Goal: Information Seeking & Learning: Learn about a topic

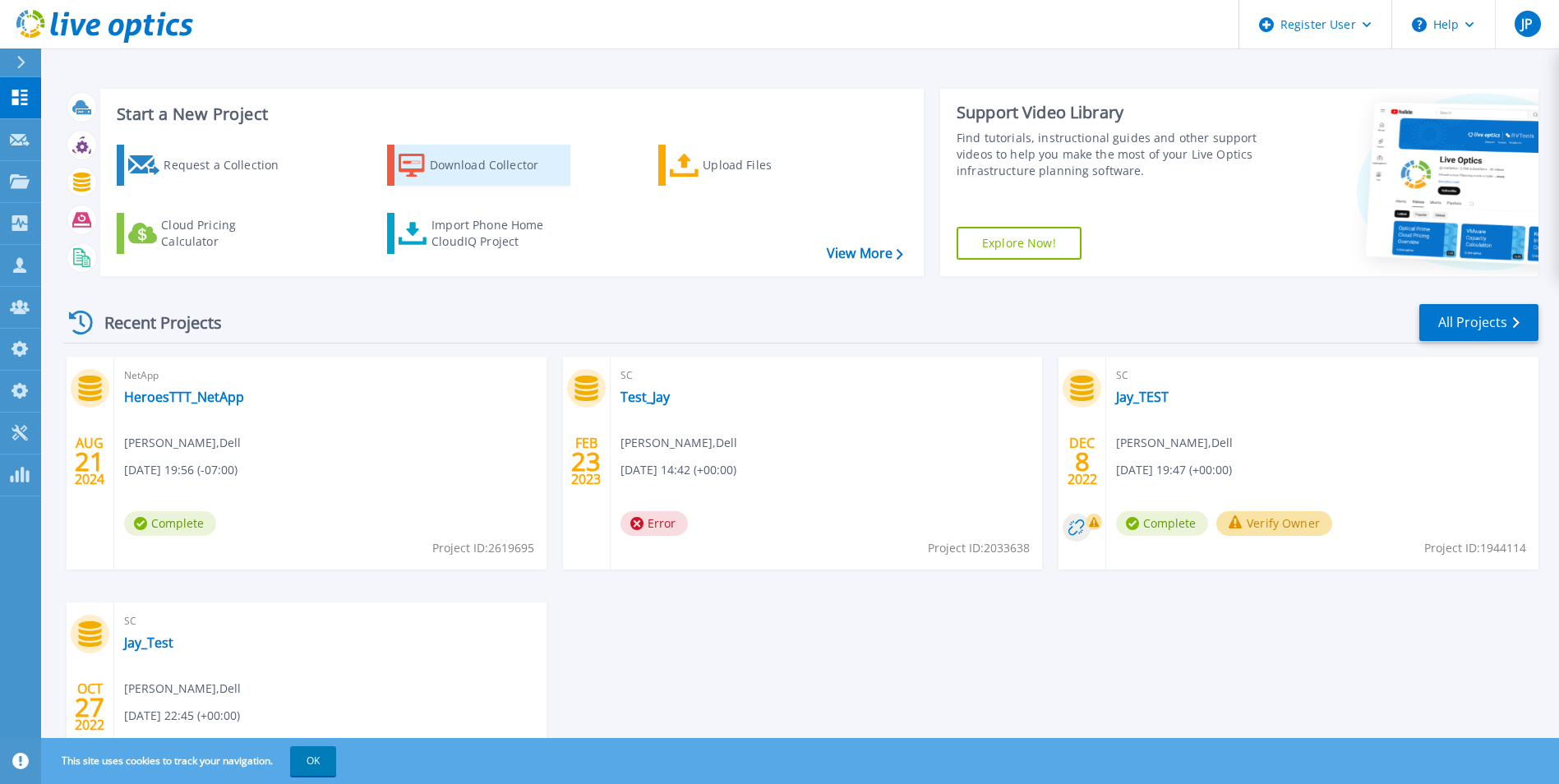
click at [485, 166] on div "Download Collector" at bounding box center [495, 164] width 131 height 33
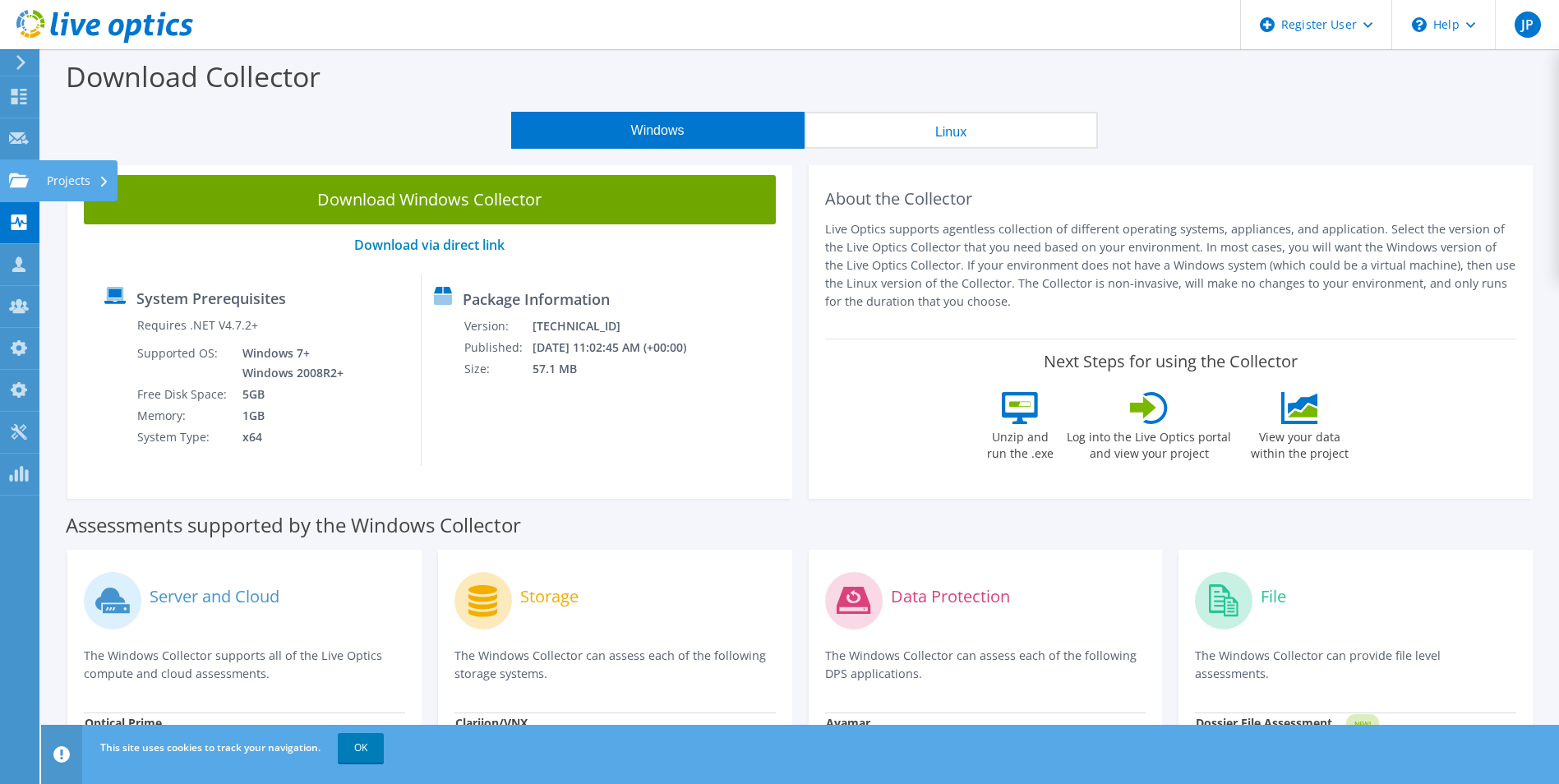
click at [69, 177] on div "Projects" at bounding box center [78, 180] width 78 height 41
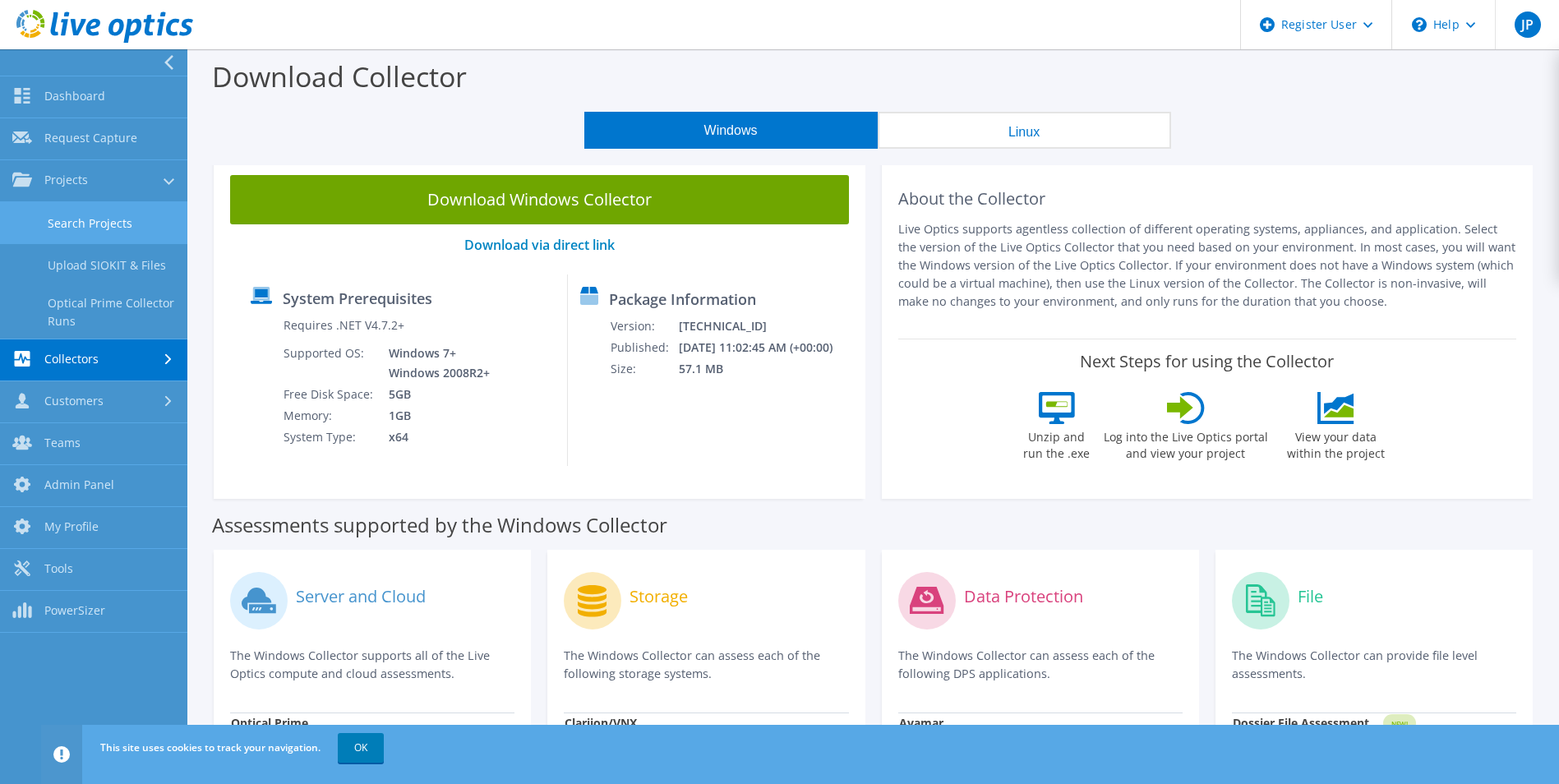
click at [113, 215] on link "Search Projects" at bounding box center [94, 223] width 187 height 42
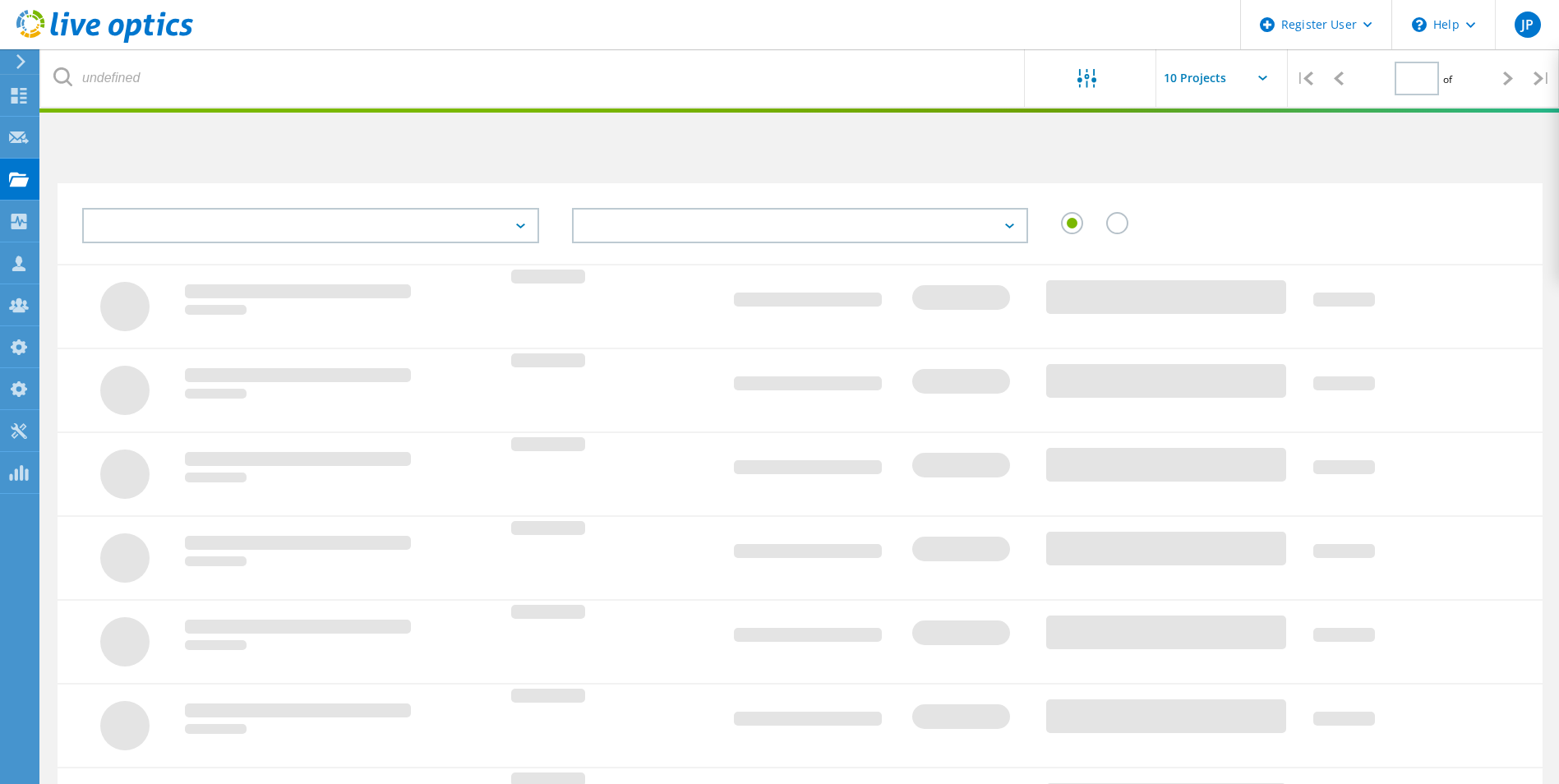
type input "1"
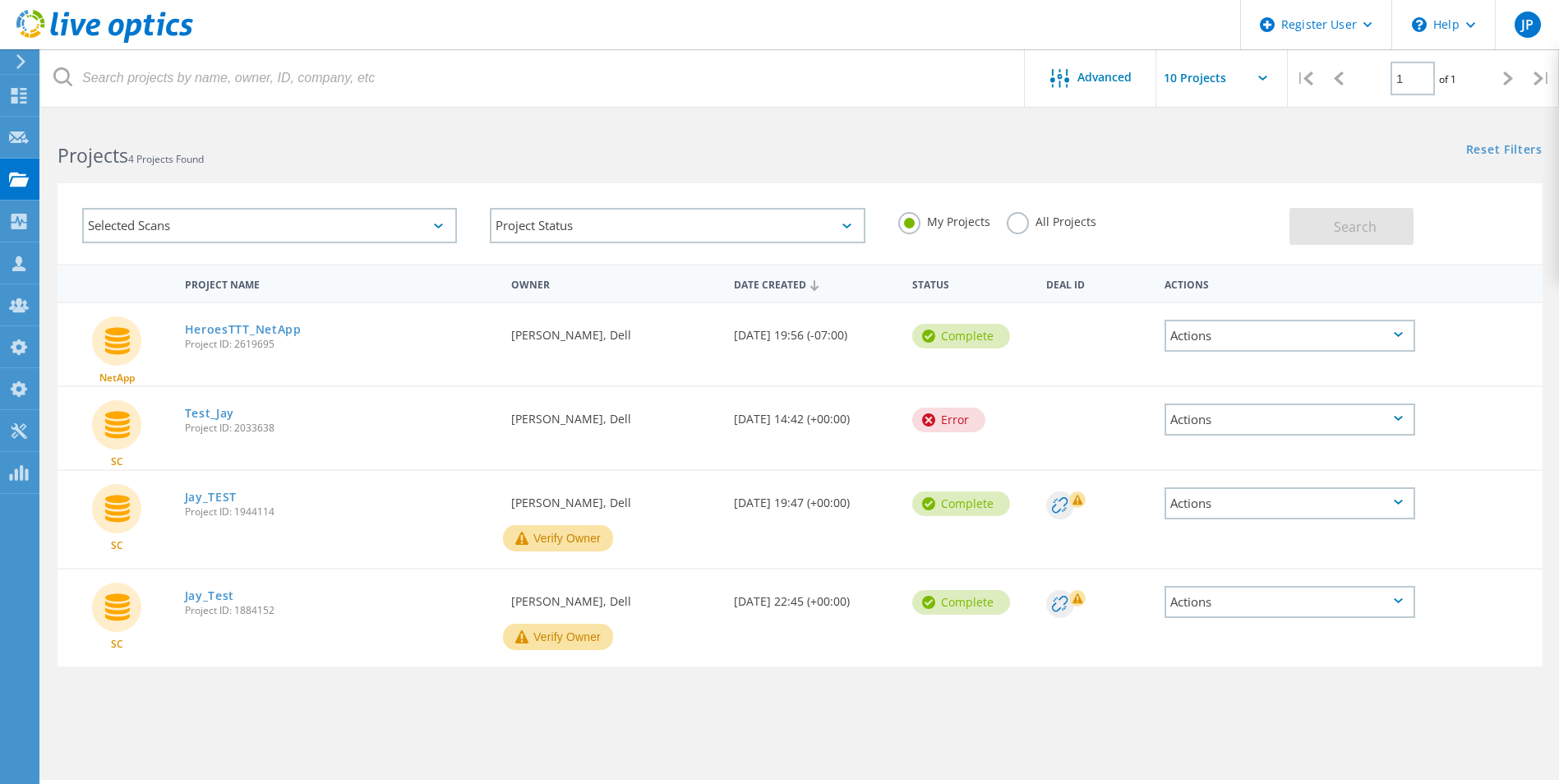
click at [1021, 225] on label "All Projects" at bounding box center [1051, 220] width 89 height 16
click at [0, 0] on input "All Projects" at bounding box center [0, 0] width 0 height 0
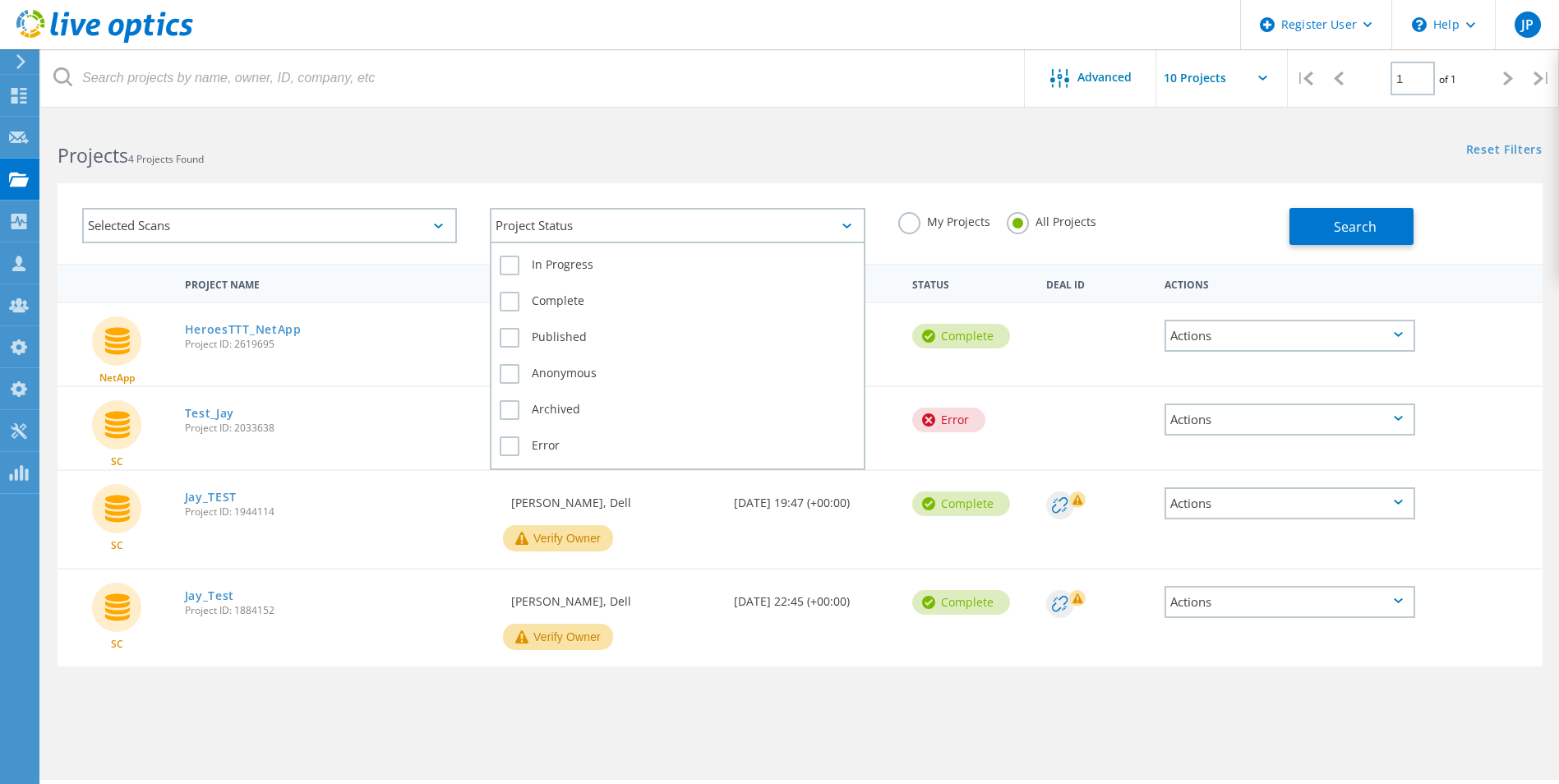
click at [625, 223] on div "Project Status" at bounding box center [677, 225] width 375 height 35
click at [509, 292] on label "Complete" at bounding box center [676, 301] width 355 height 20
click at [0, 0] on input "Complete" at bounding box center [0, 0] width 0 height 0
click at [362, 238] on div "Selected Scans" at bounding box center [269, 225] width 375 height 35
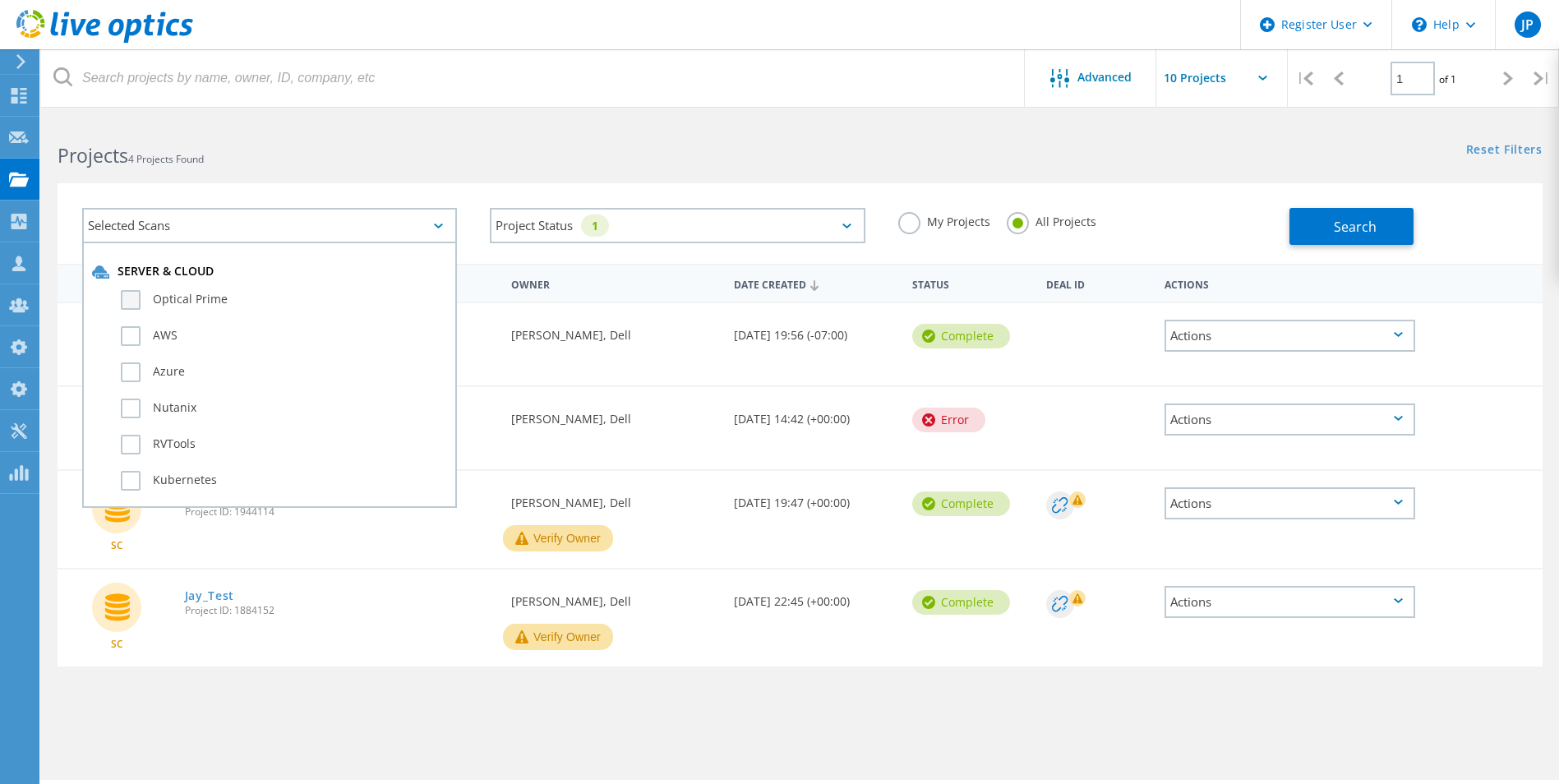
click at [139, 304] on label "Optical Prime" at bounding box center [284, 300] width 326 height 20
click at [0, 0] on input "Optical Prime" at bounding box center [0, 0] width 0 height 0
click at [1142, 230] on div "My Projects All Projects" at bounding box center [1086, 221] width 407 height 61
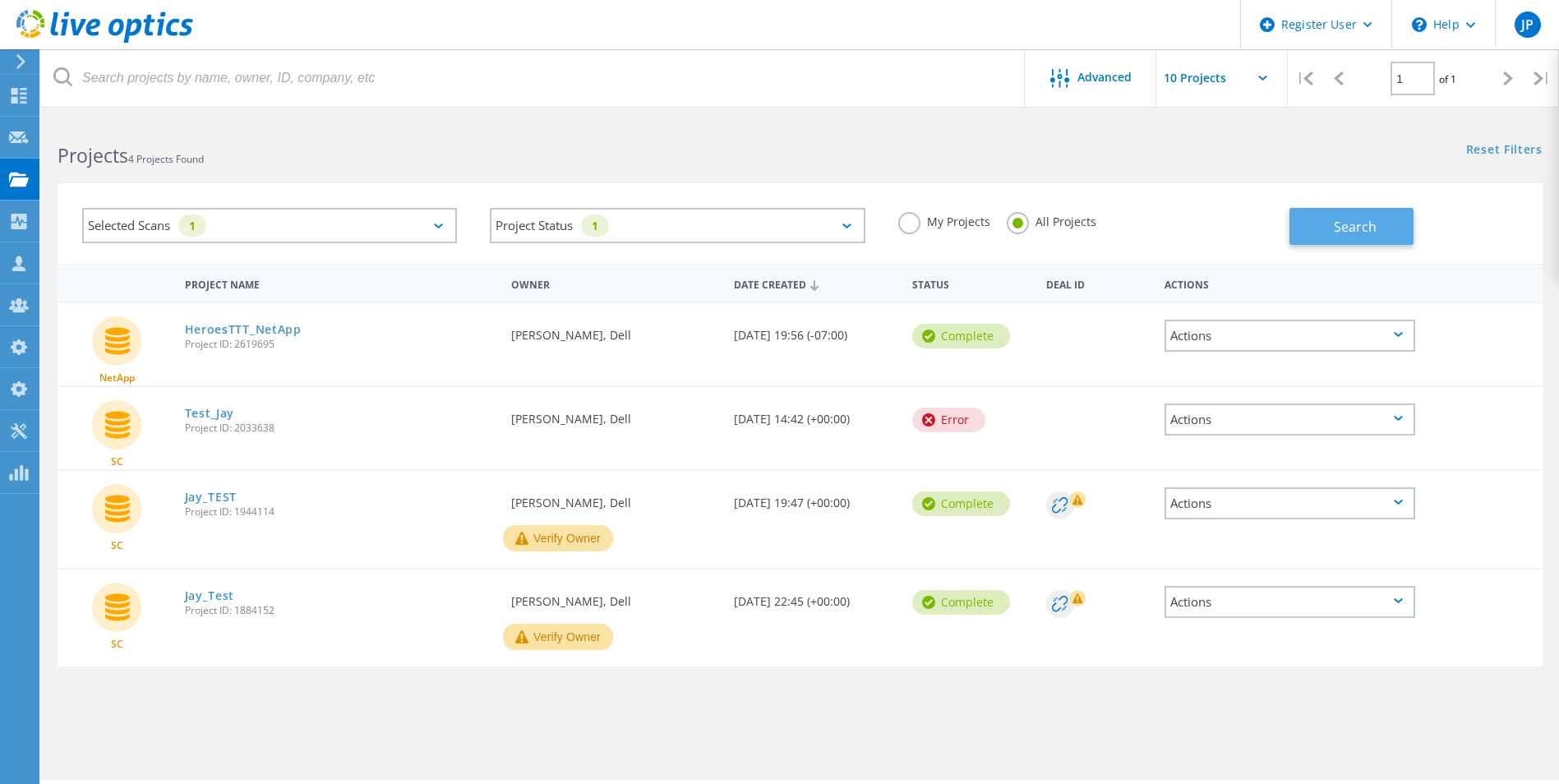
click at [1384, 222] on button "Search" at bounding box center [1351, 226] width 124 height 37
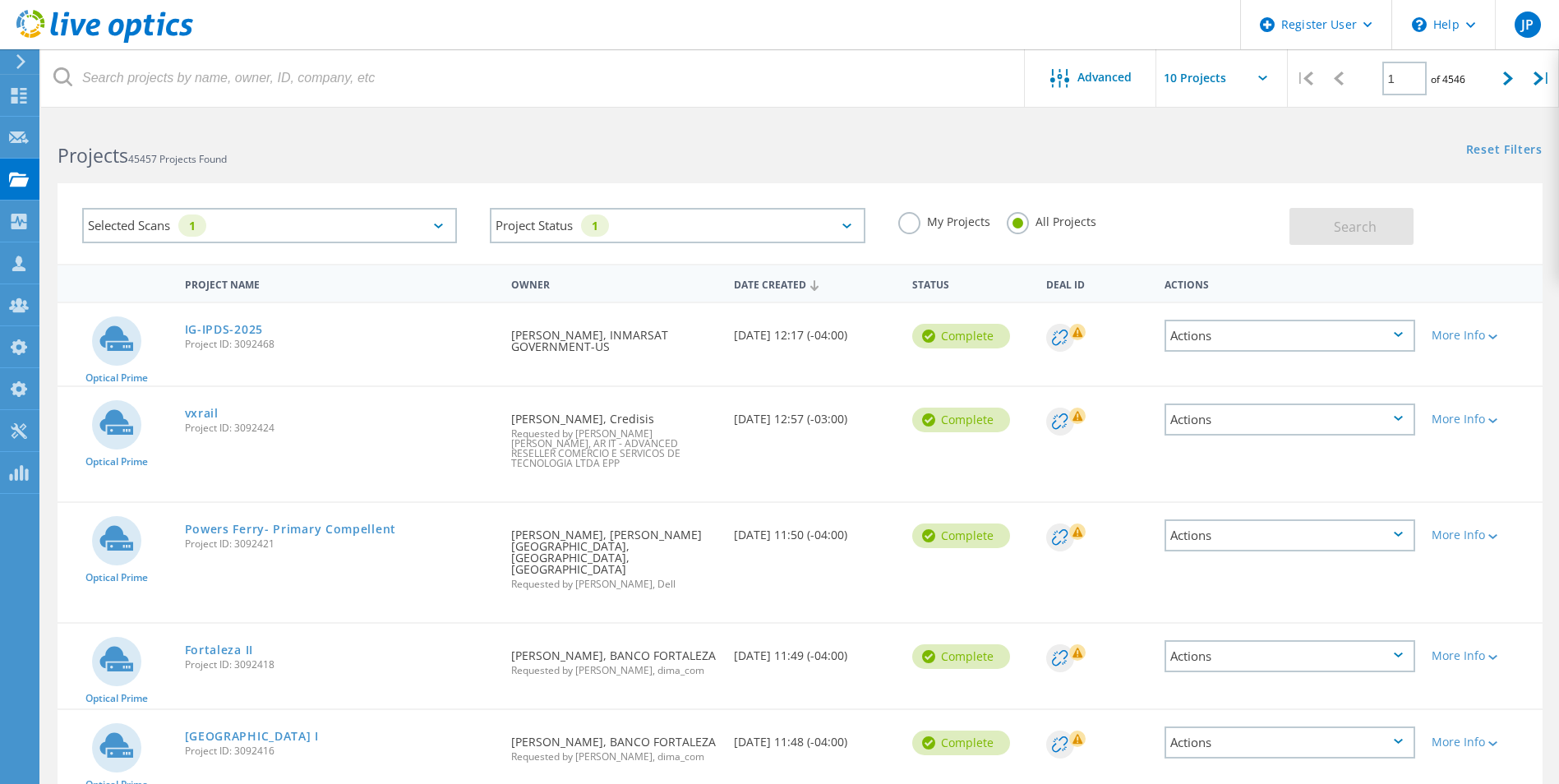
scroll to position [82, 0]
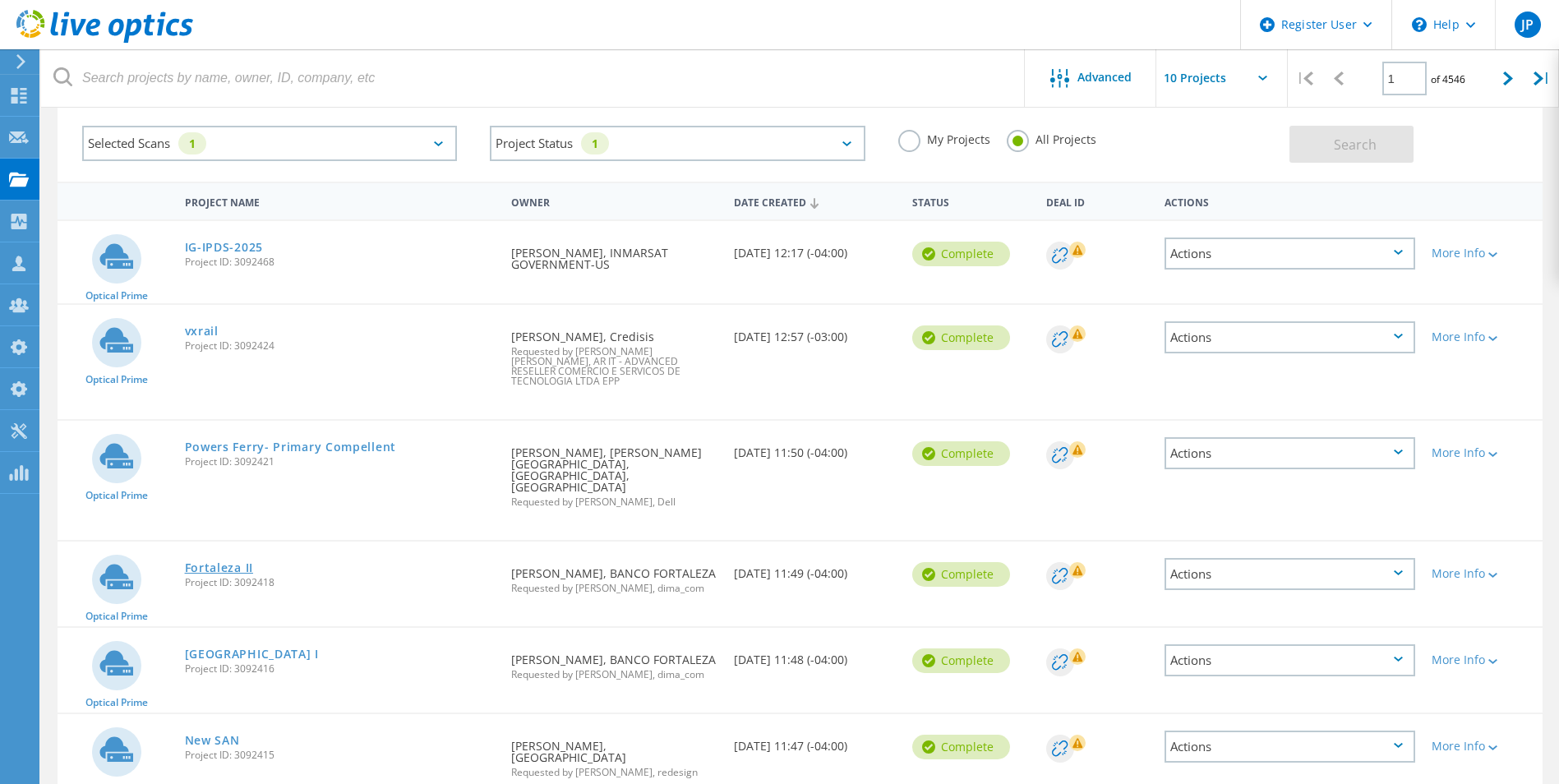
click at [235, 562] on link "Fortaleza II" at bounding box center [219, 568] width 68 height 12
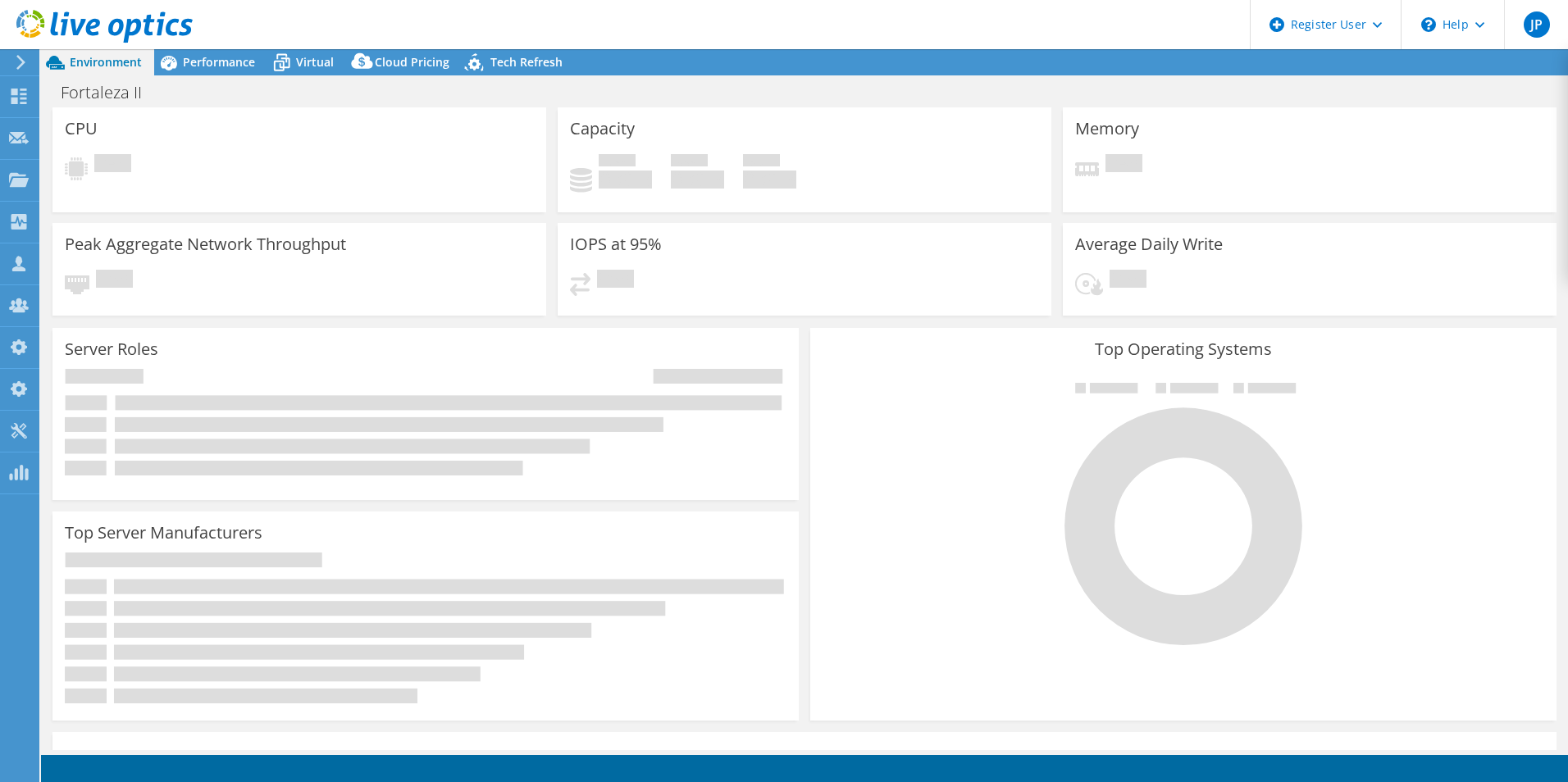
select select "SouthAmerica"
select select "USD"
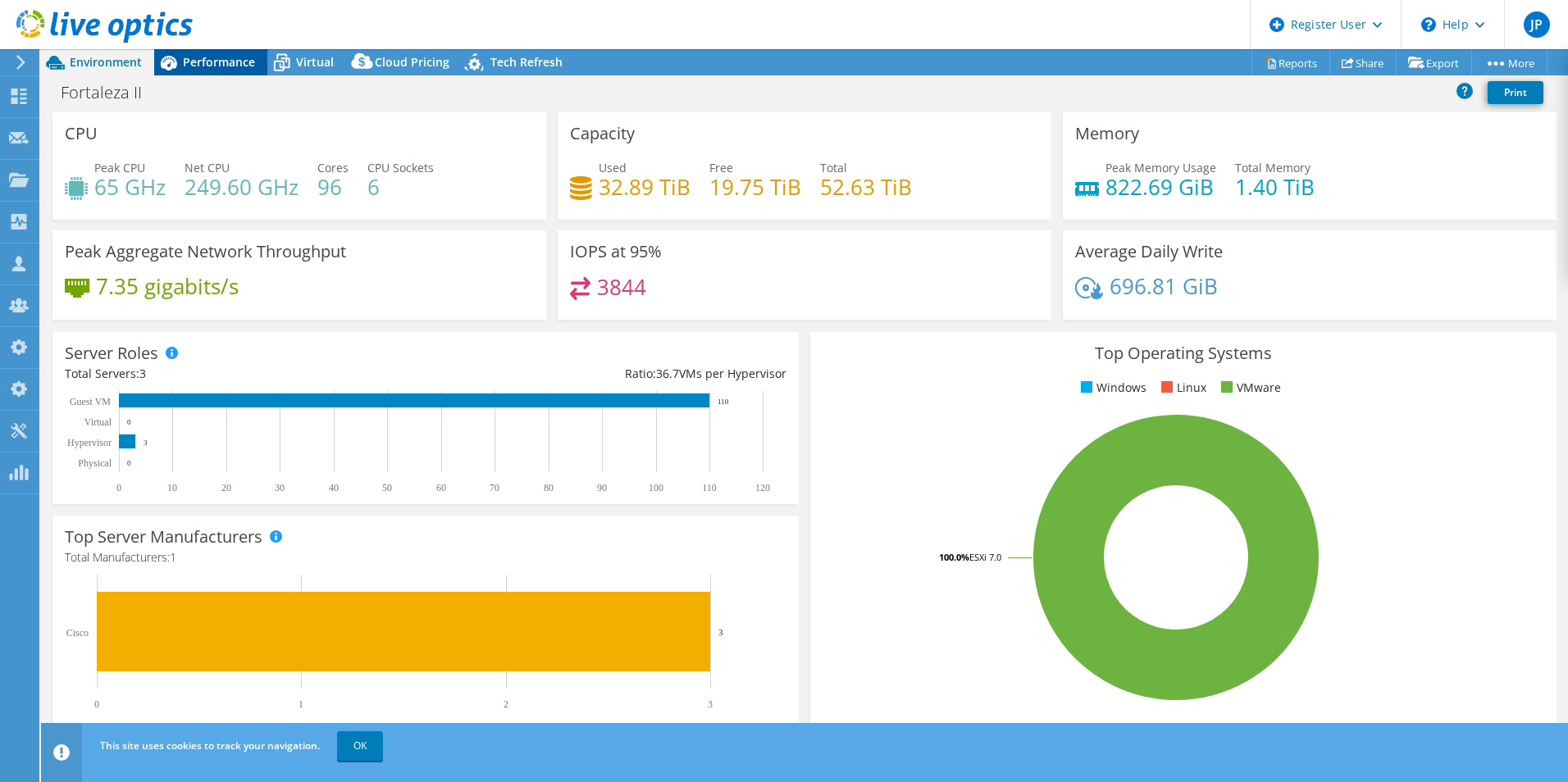
click at [226, 54] on span "Performance" at bounding box center [218, 62] width 72 height 16
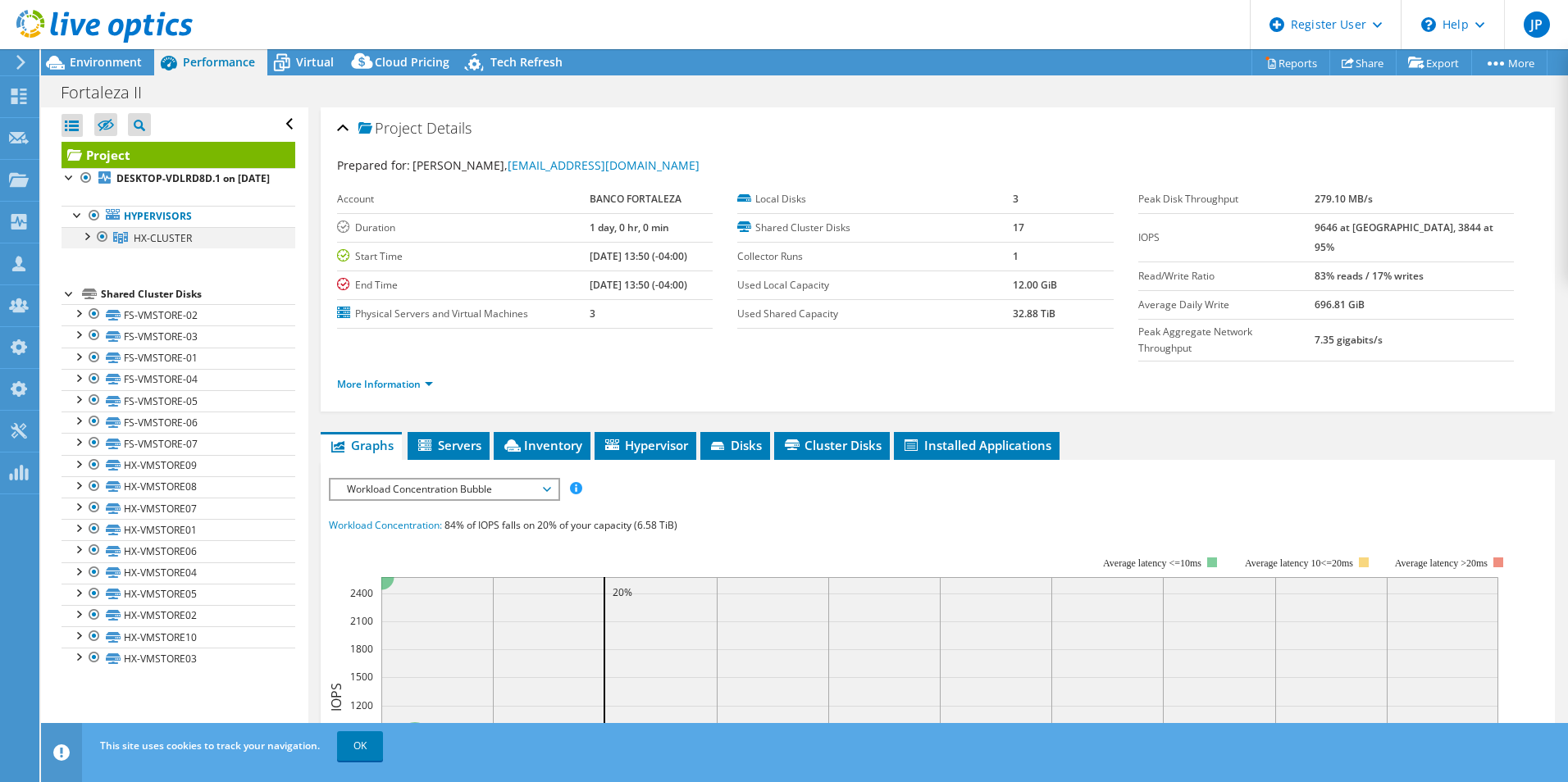
click at [81, 243] on div at bounding box center [87, 236] width 17 height 17
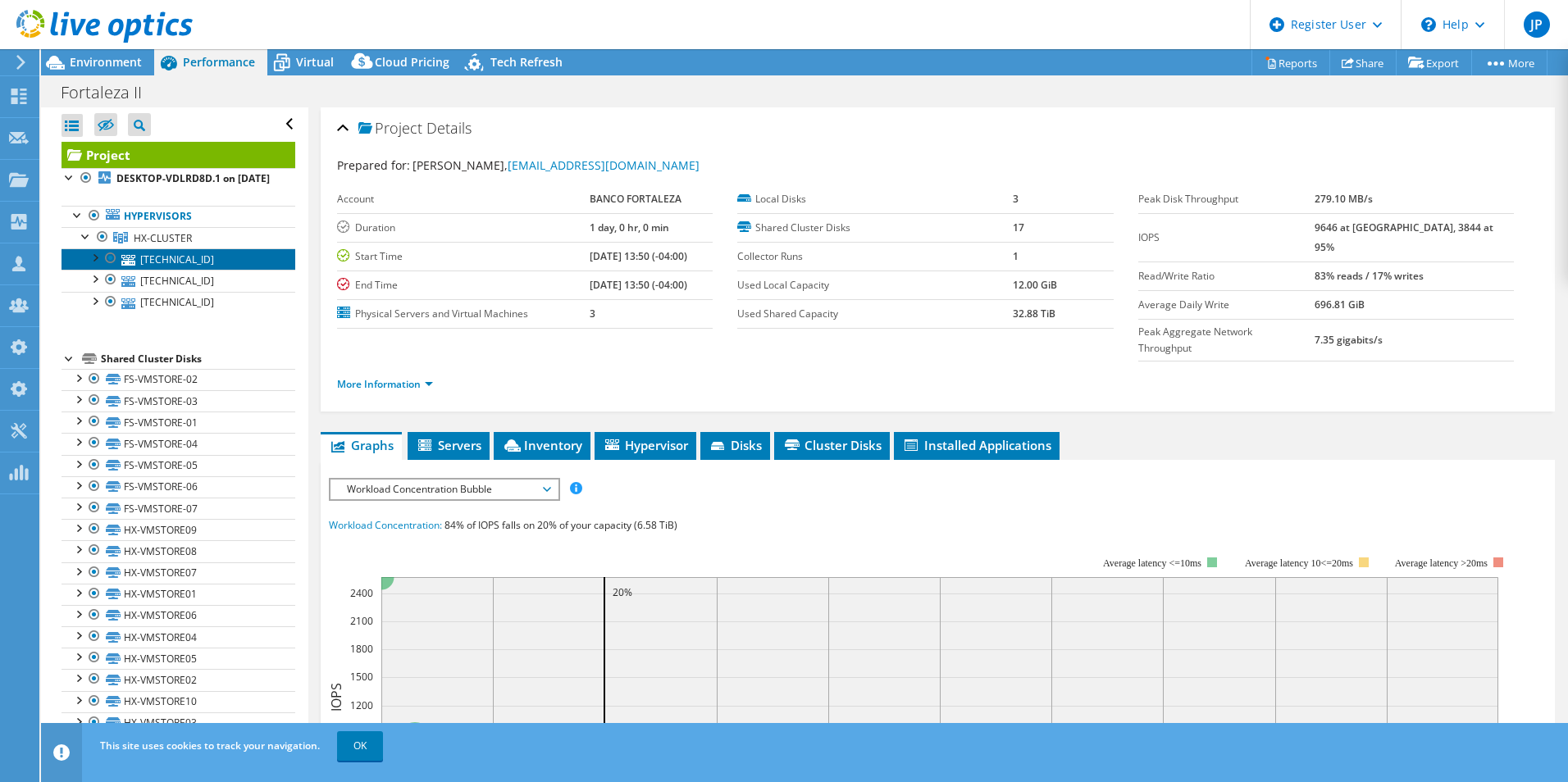
click at [182, 270] on link "10.17.111.13" at bounding box center [178, 259] width 234 height 22
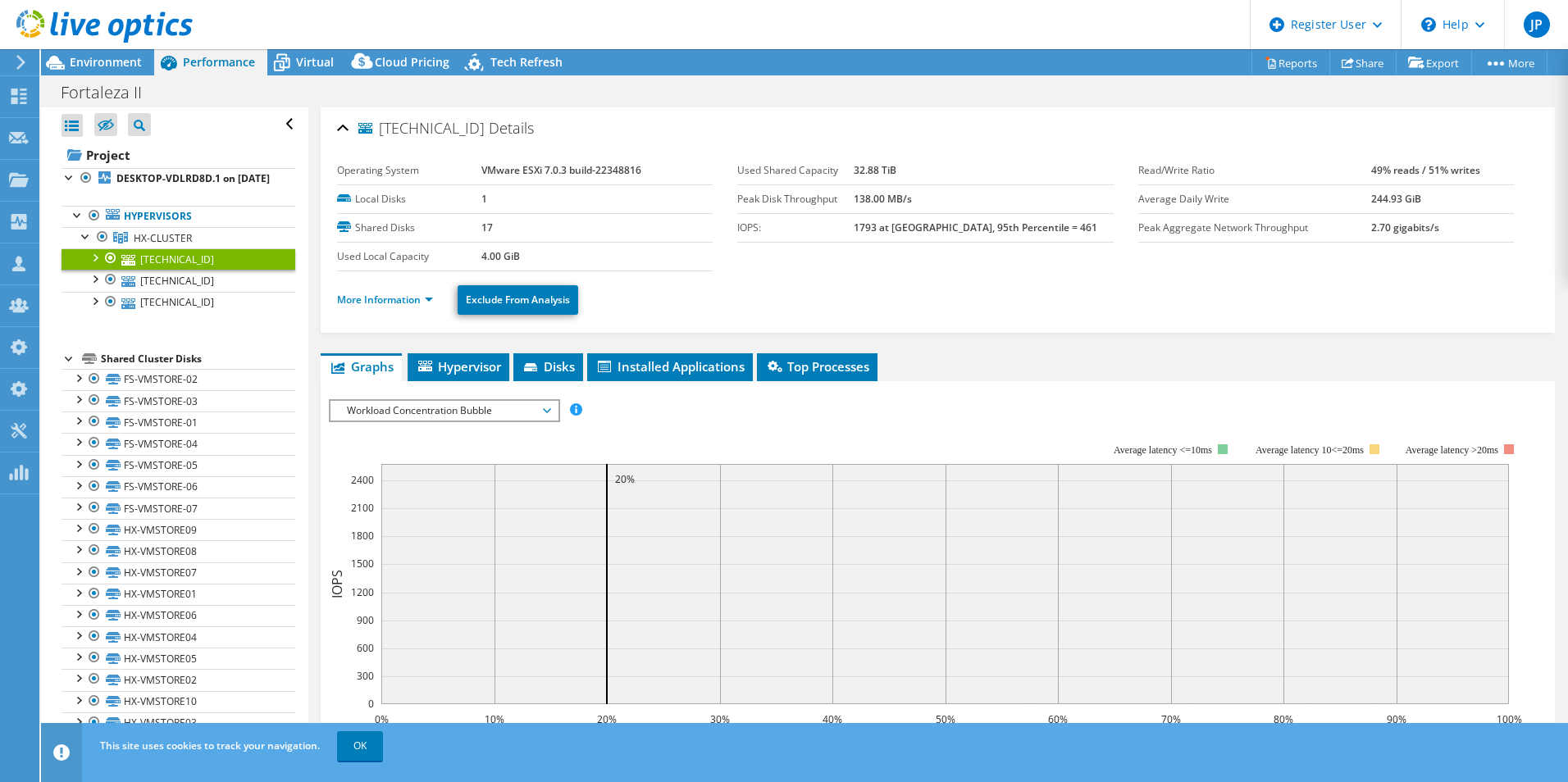
click at [96, 265] on div at bounding box center [94, 257] width 17 height 17
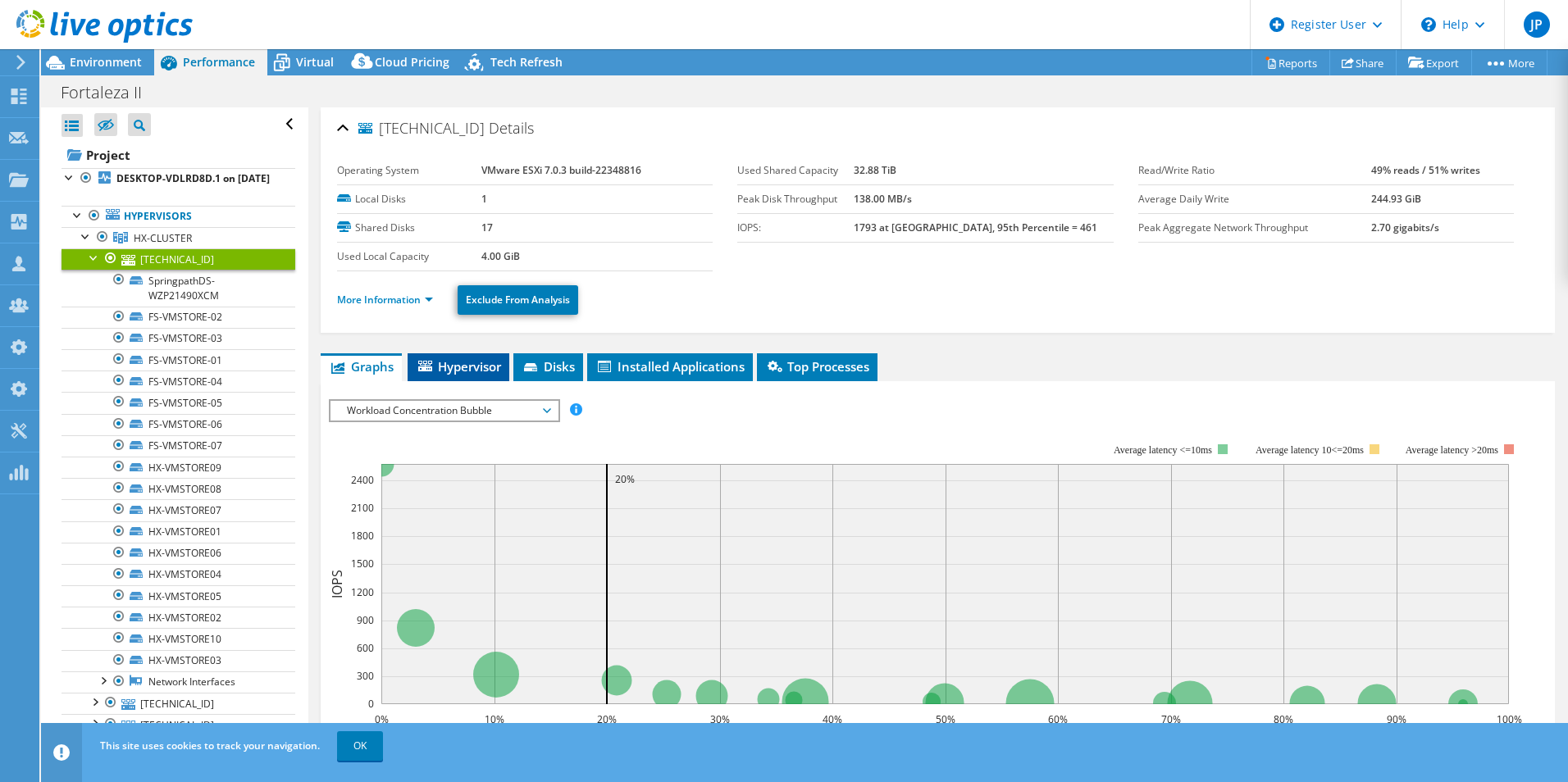
click at [457, 361] on span "Hypervisor" at bounding box center [458, 366] width 85 height 17
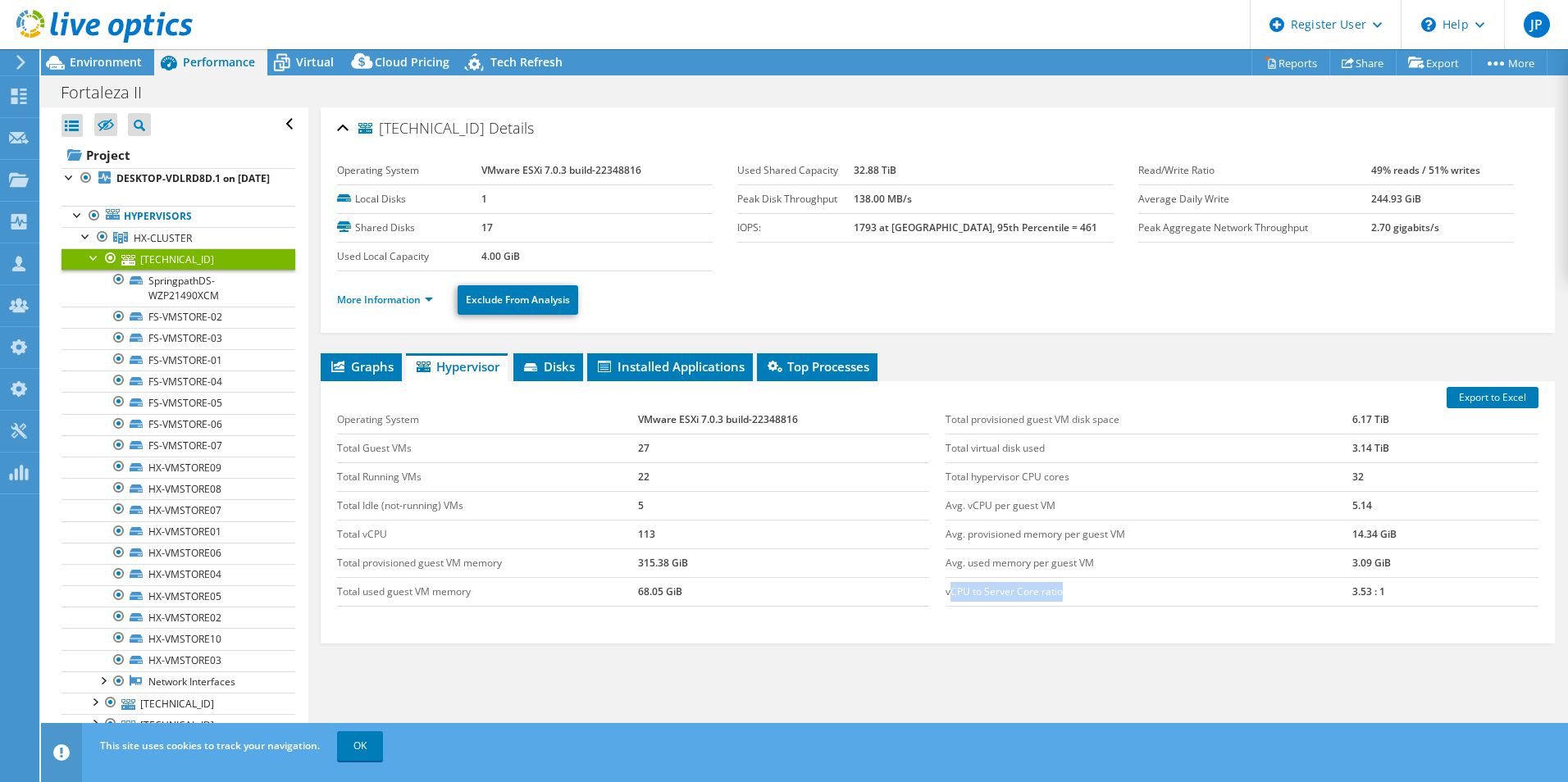
drag, startPoint x: 946, startPoint y: 593, endPoint x: 1072, endPoint y: 605, distance: 126.6
click at [1072, 605] on td "vCPU to Server Core ratio" at bounding box center [1149, 591] width 407 height 28
drag, startPoint x: 1350, startPoint y: 593, endPoint x: 1379, endPoint y: 590, distance: 29.2
click at [1379, 590] on td "3.53 : 1" at bounding box center [1445, 591] width 186 height 28
click at [559, 363] on span "Disks" at bounding box center [548, 366] width 53 height 17
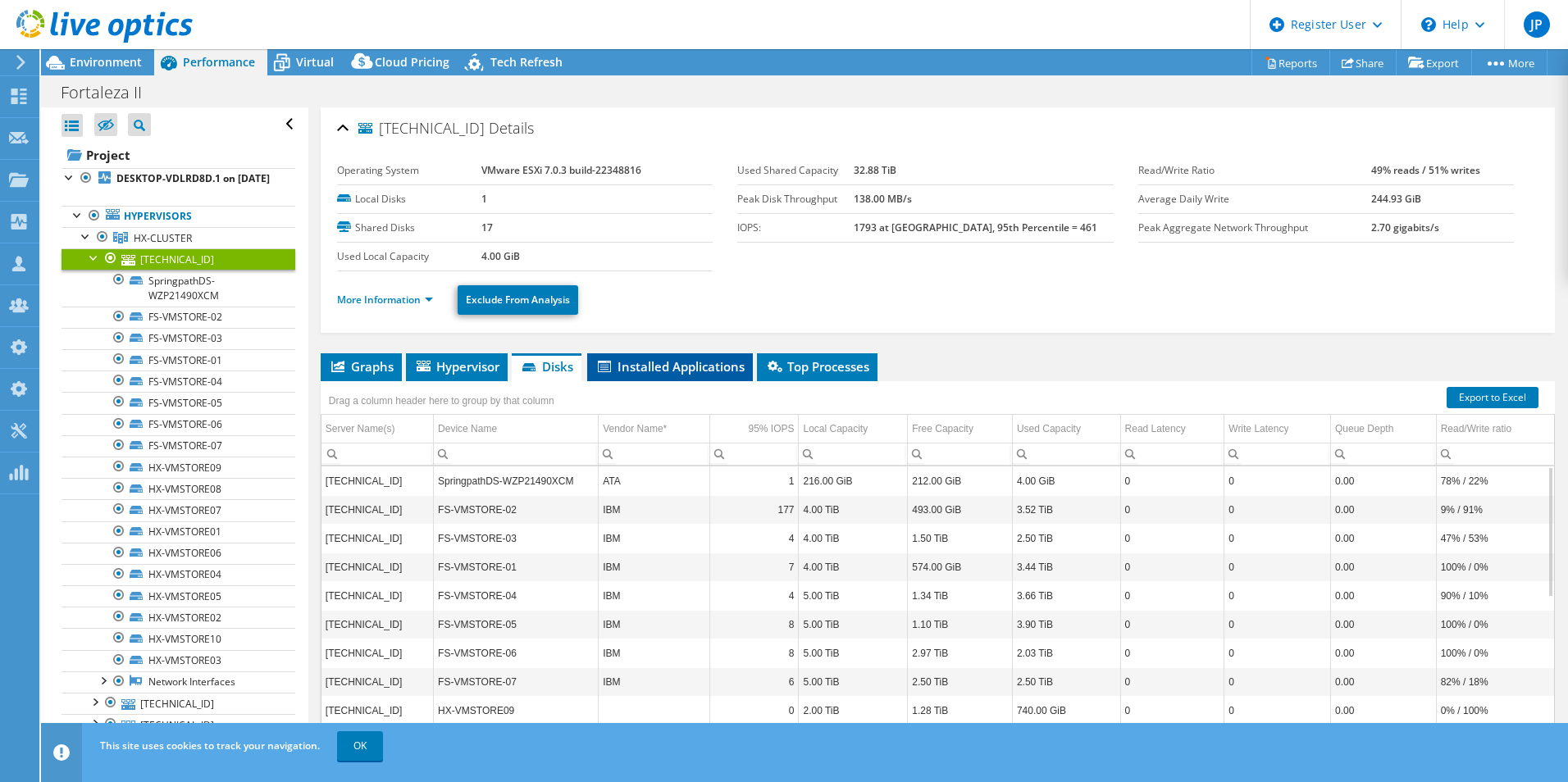
click at [680, 354] on li "Installed Applications" at bounding box center [670, 366] width 166 height 27
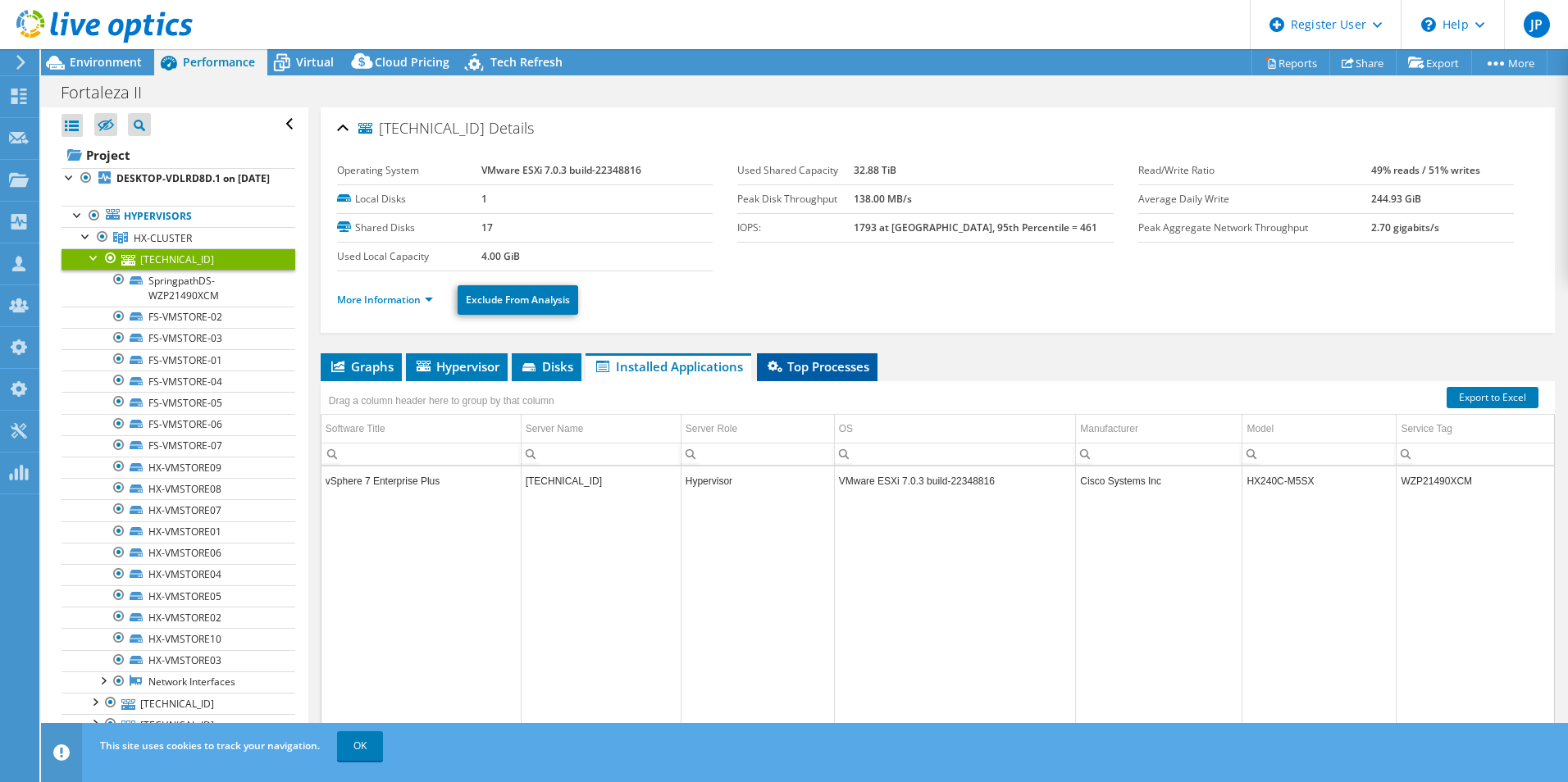
click at [818, 361] on span "Top Processes" at bounding box center [816, 366] width 104 height 17
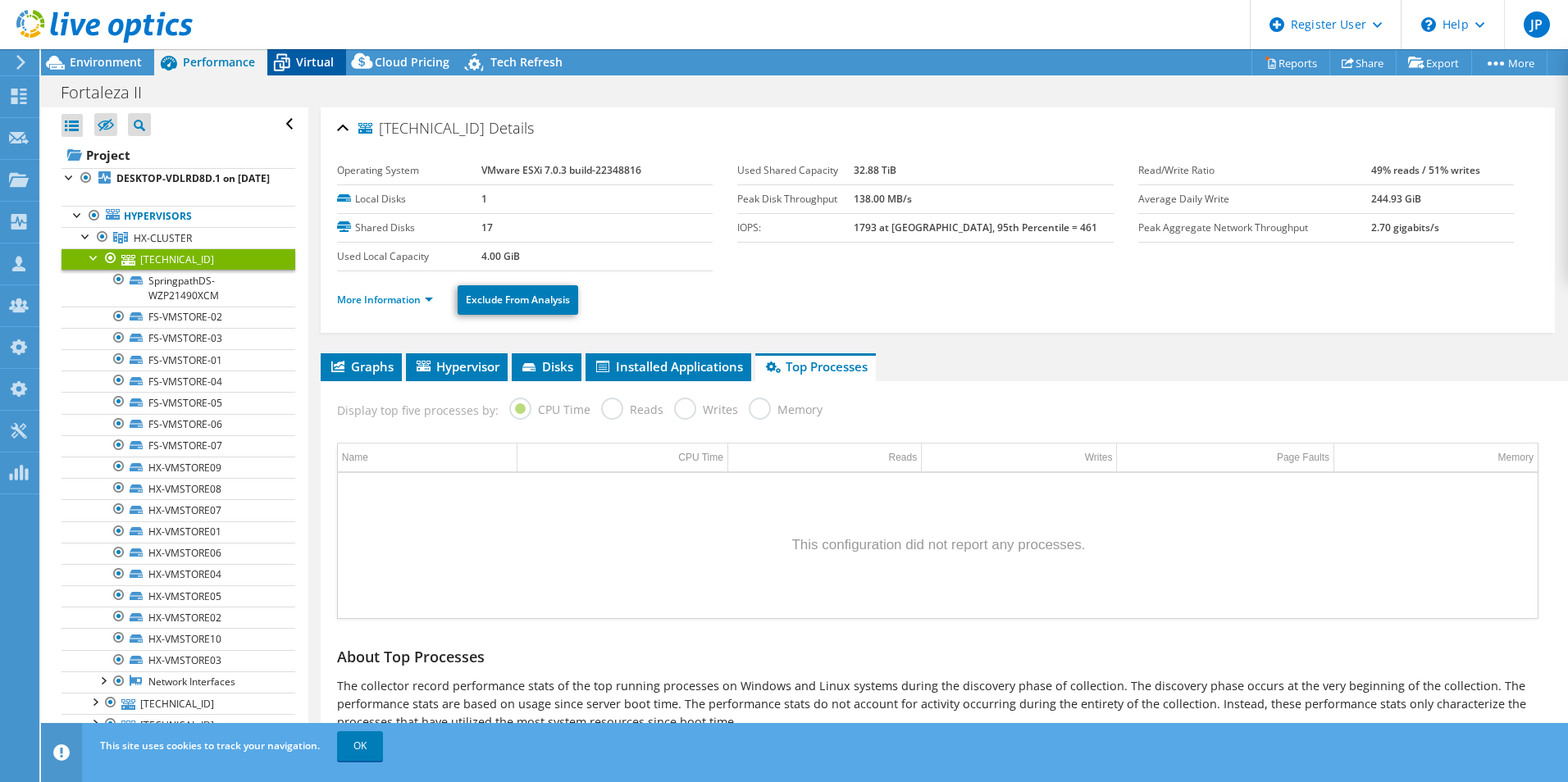
click at [317, 63] on span "Virtual" at bounding box center [314, 62] width 37 height 16
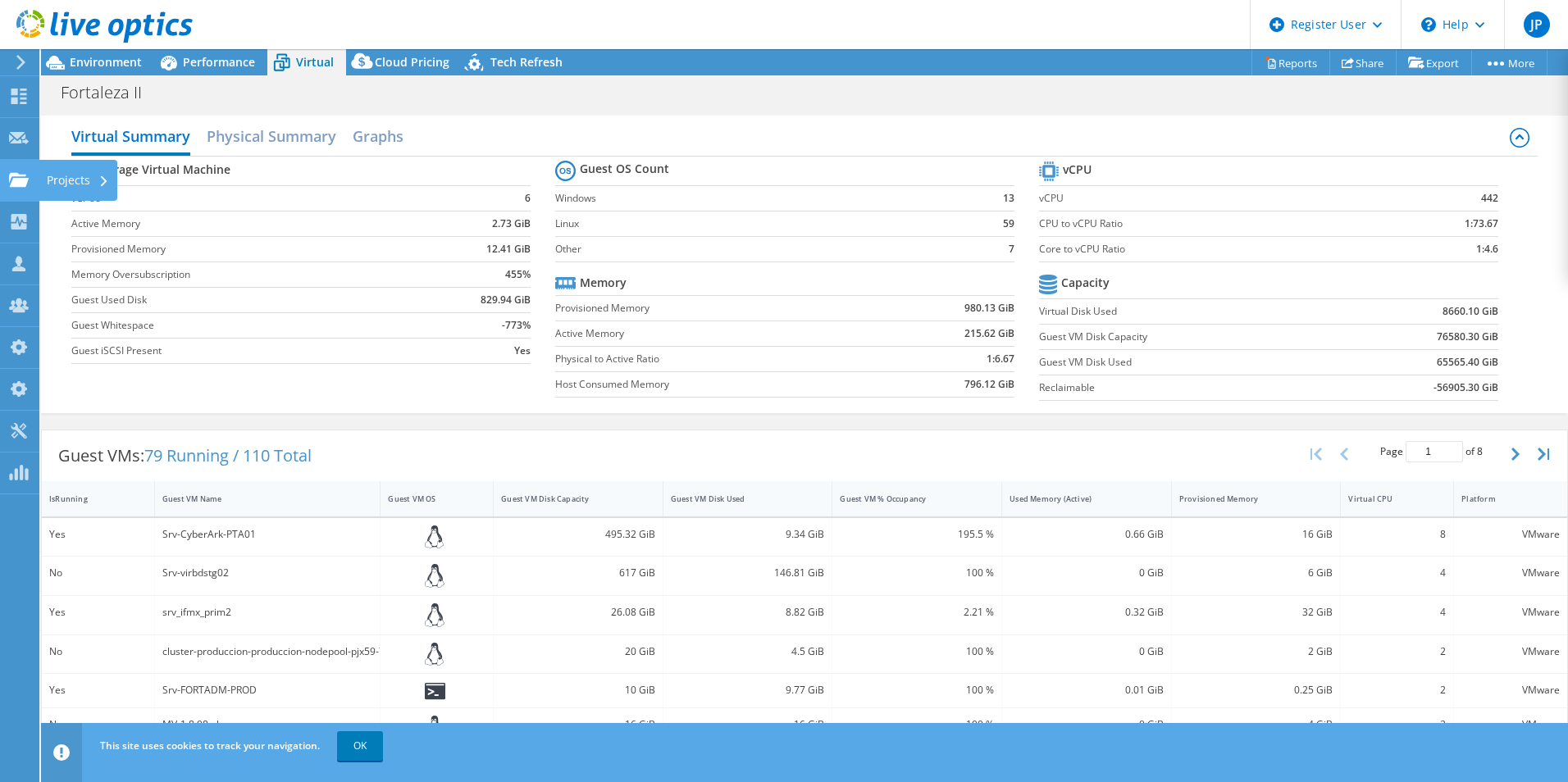
click at [16, 181] on use at bounding box center [19, 179] width 20 height 14
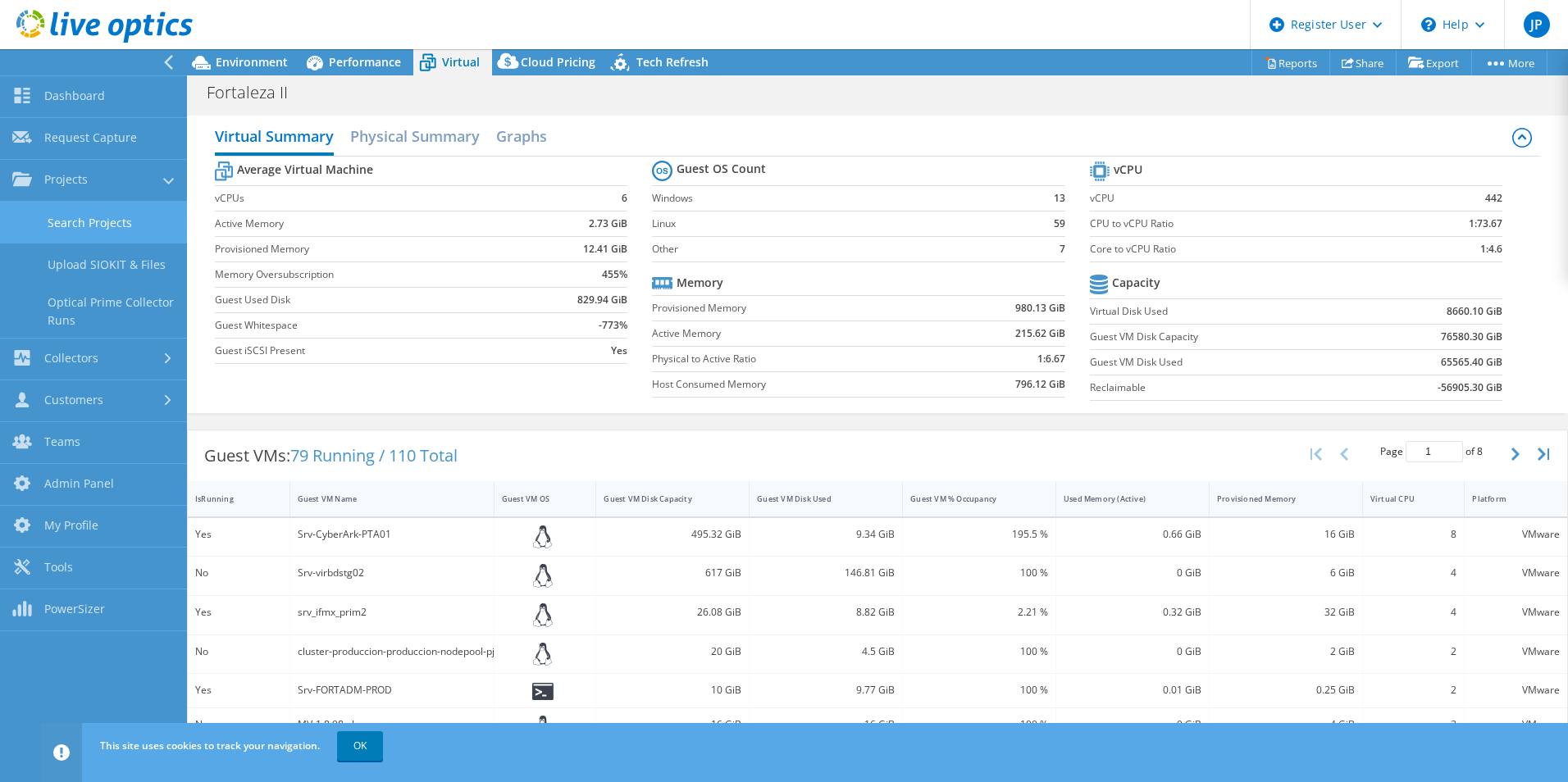
click at [113, 228] on link "Search Projects" at bounding box center [93, 222] width 187 height 42
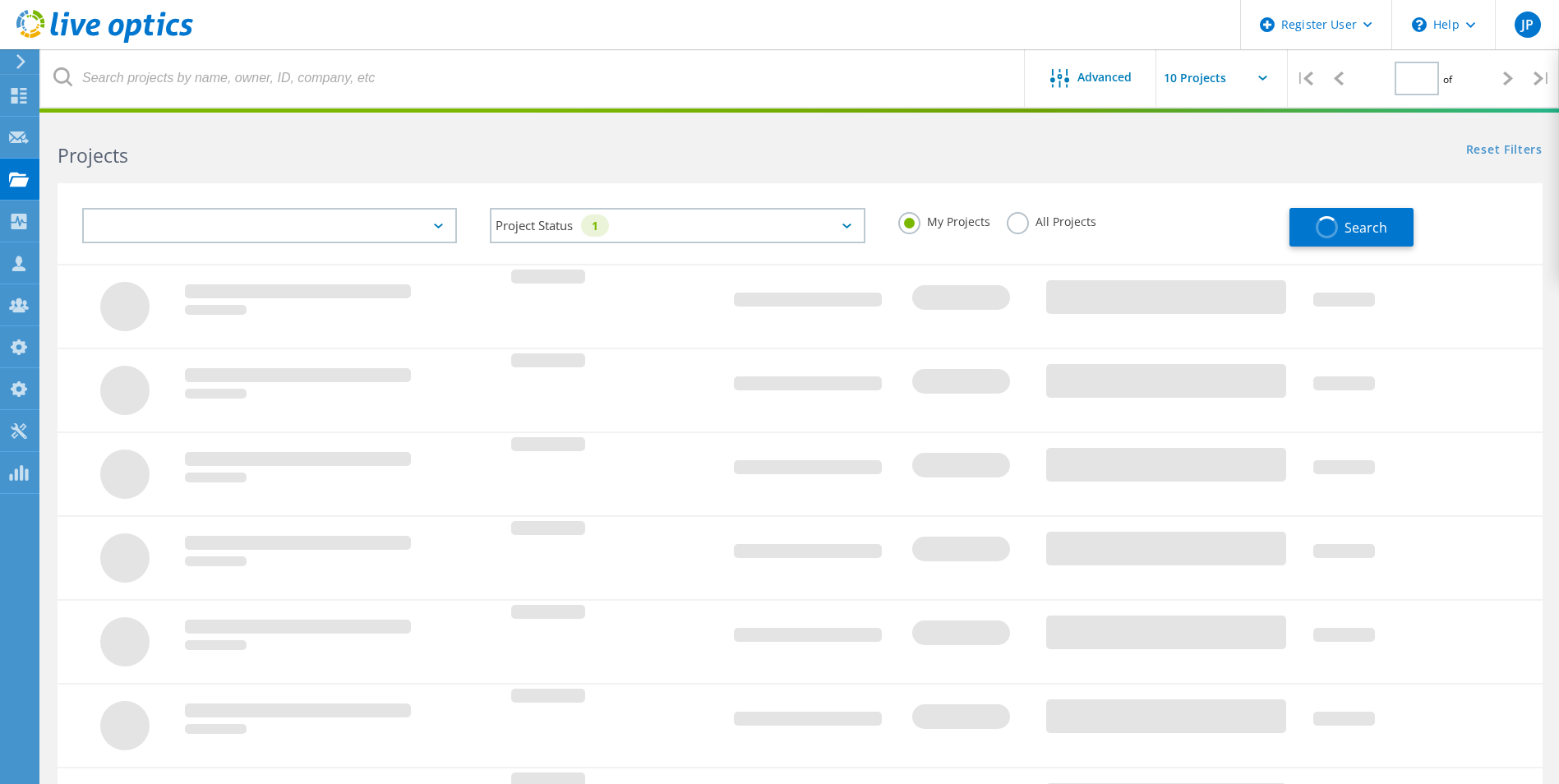
type input "1"
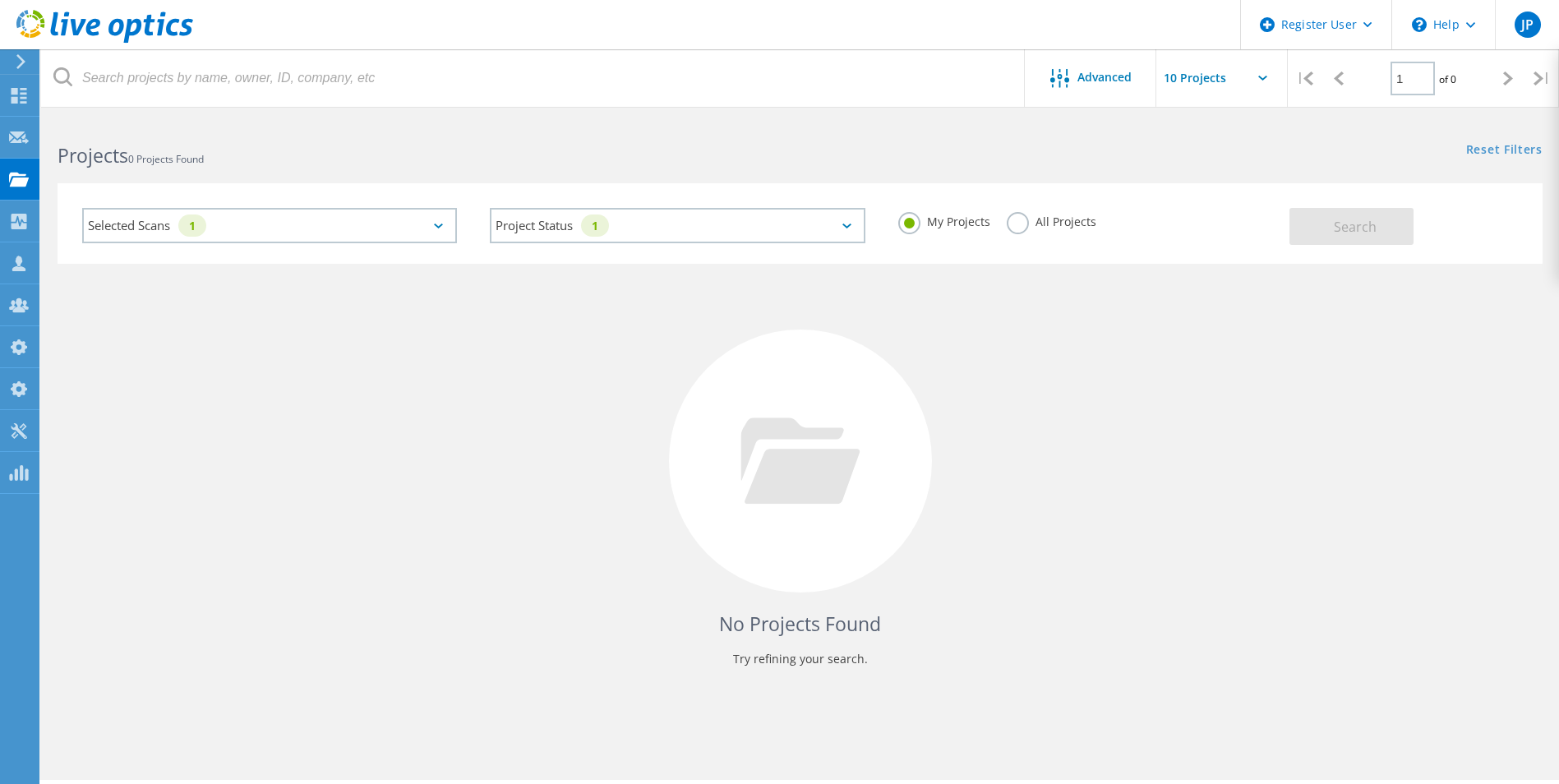
click at [1010, 228] on label "All Projects" at bounding box center [1051, 220] width 89 height 16
click at [0, 0] on input "All Projects" at bounding box center [0, 0] width 0 height 0
click at [429, 228] on div "Selected Scans 1" at bounding box center [269, 225] width 375 height 35
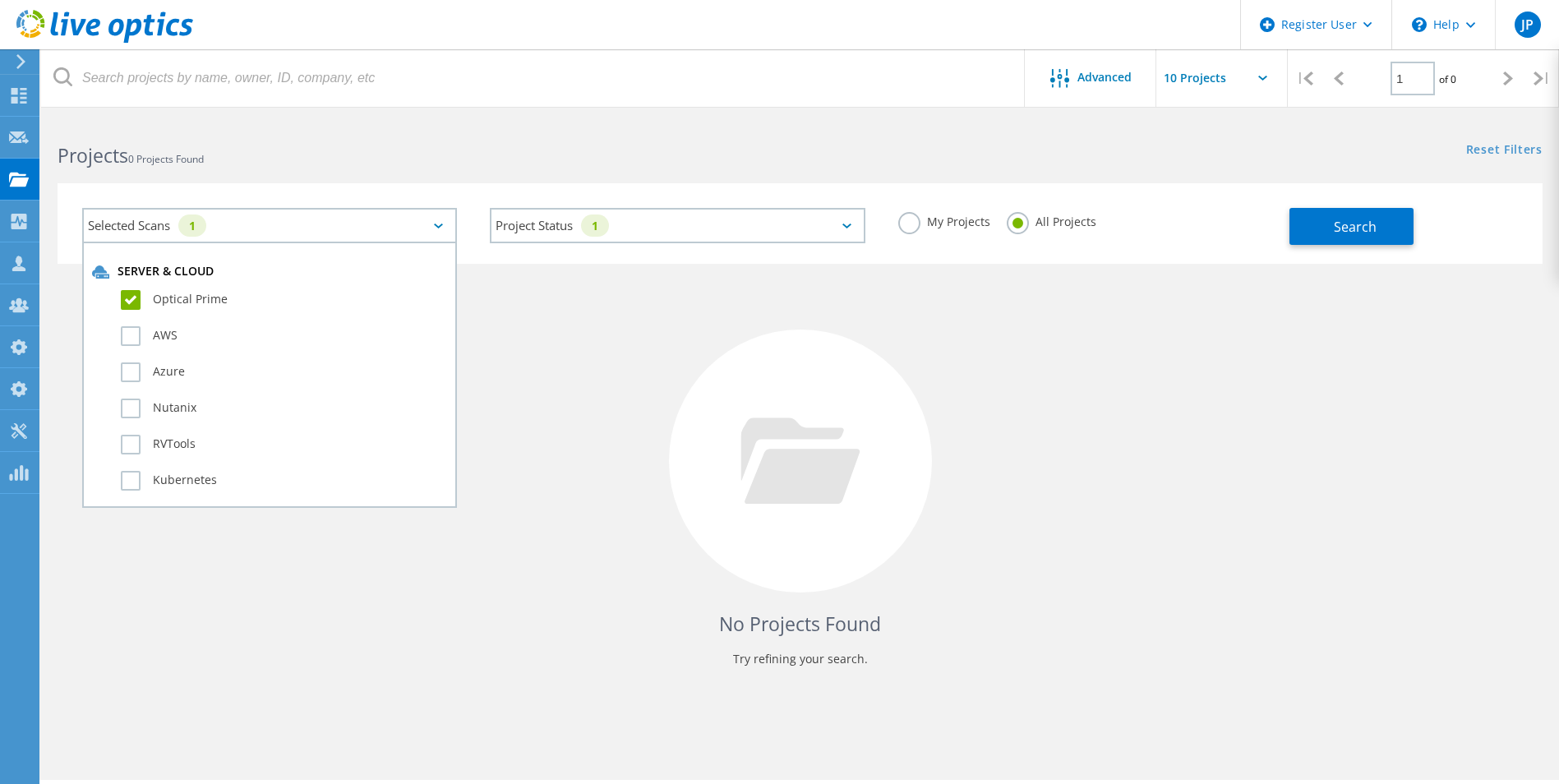
click at [131, 302] on label "Optical Prime" at bounding box center [284, 300] width 326 height 20
click at [0, 0] on input "Optical Prime" at bounding box center [0, 0] width 0 height 0
click at [131, 316] on label "PowerStore" at bounding box center [284, 320] width 326 height 20
click at [0, 0] on input "PowerStore" at bounding box center [0, 0] width 0 height 0
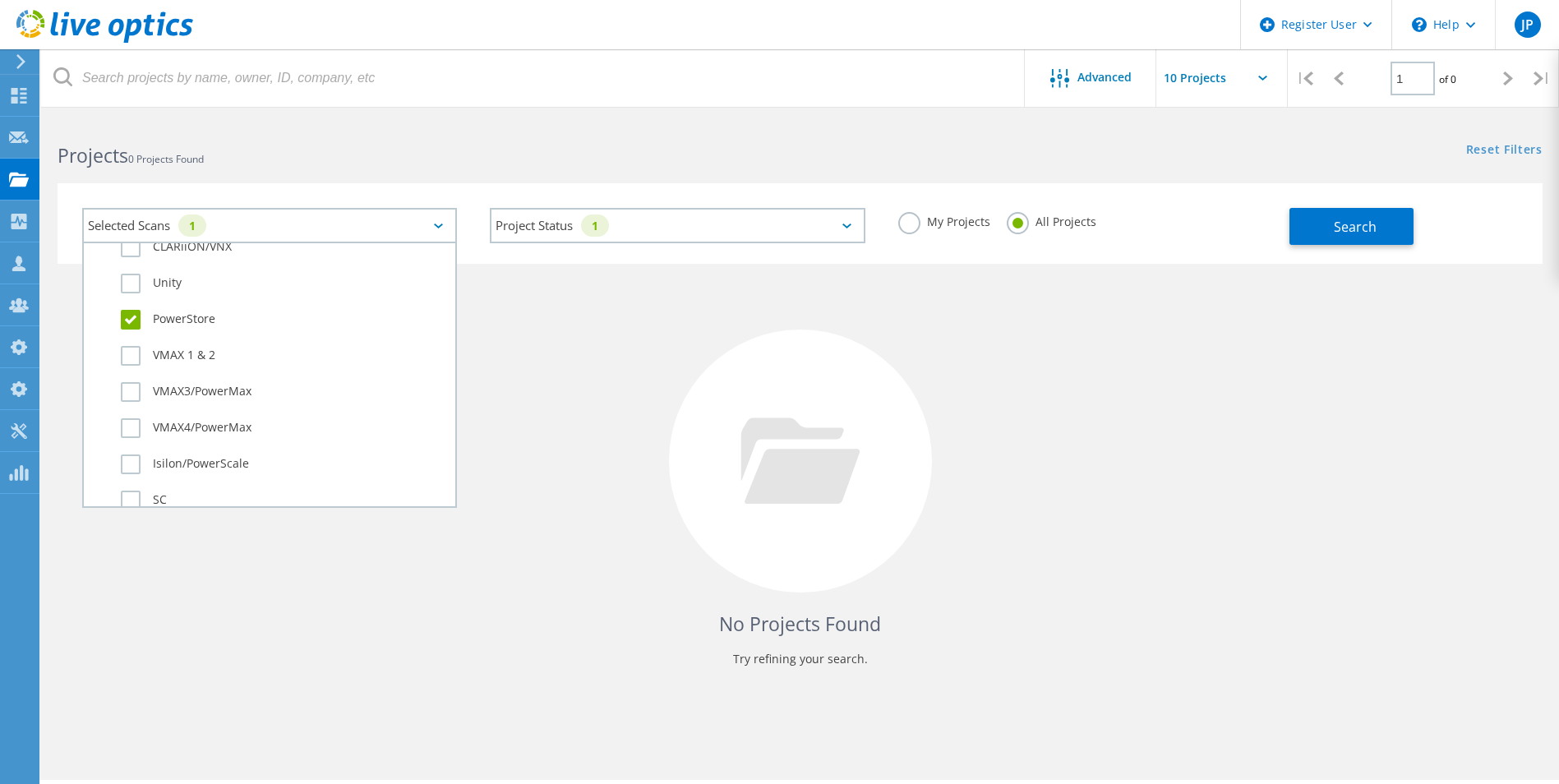
click at [136, 323] on label "PowerStore" at bounding box center [284, 320] width 326 height 20
click at [0, 0] on input "PowerStore" at bounding box center [0, 0] width 0 height 0
click at [130, 283] on label "Unity" at bounding box center [284, 284] width 326 height 20
click at [0, 0] on input "Unity" at bounding box center [0, 0] width 0 height 0
click at [1377, 233] on button "Search" at bounding box center [1351, 226] width 124 height 37
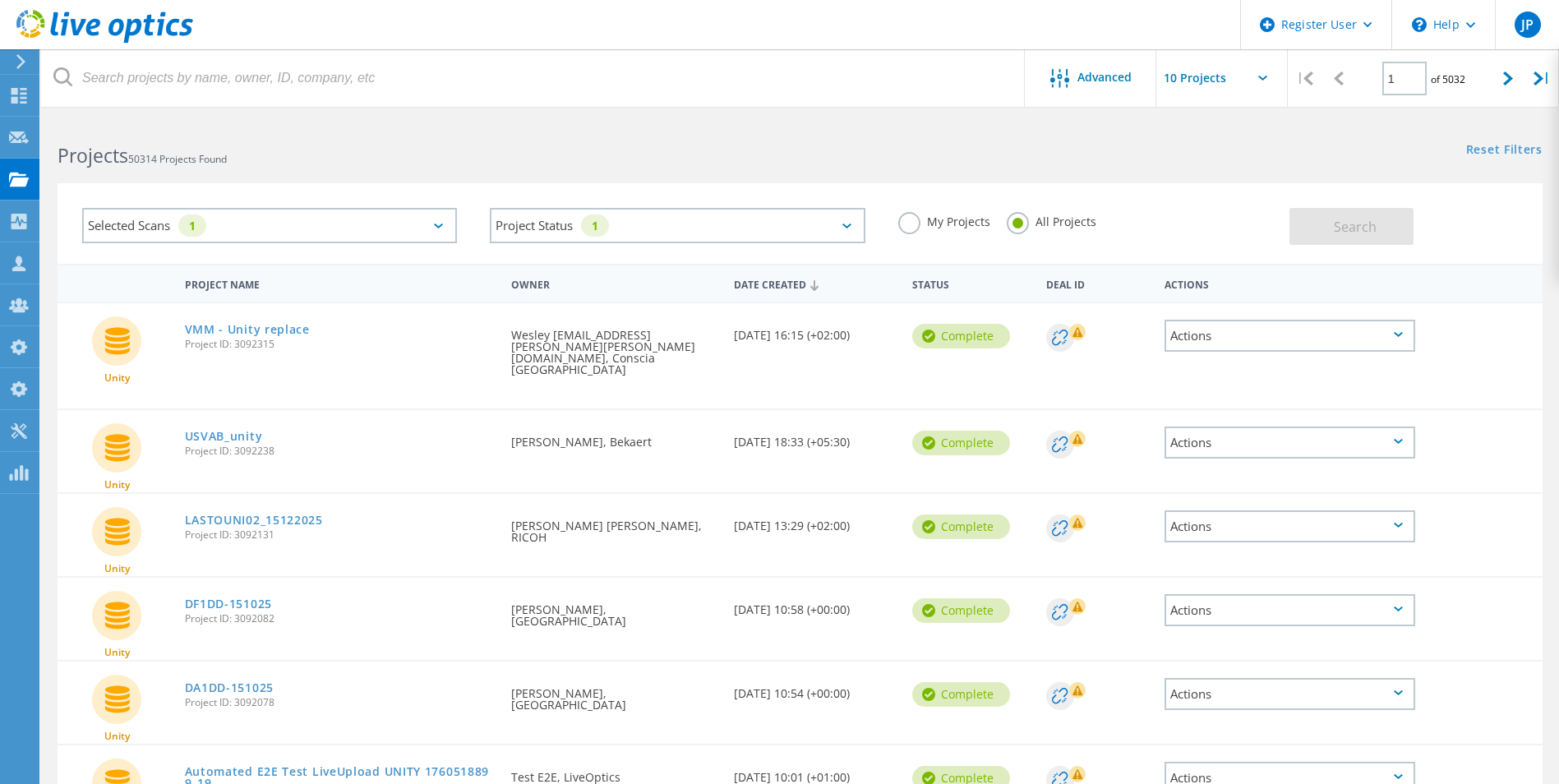
click at [247, 446] on span "Project ID: 3092238" at bounding box center [340, 451] width 311 height 10
click at [243, 431] on link "USVAB_unity" at bounding box center [224, 437] width 78 height 12
